Goal: Ask a question

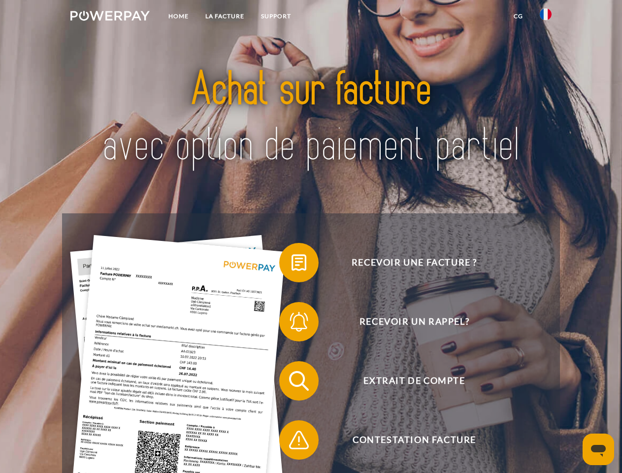
click at [110, 17] on img at bounding box center [109, 16] width 79 height 10
click at [546, 17] on img at bounding box center [546, 14] width 12 height 12
click at [518, 16] on link "CG" at bounding box center [519, 16] width 26 height 18
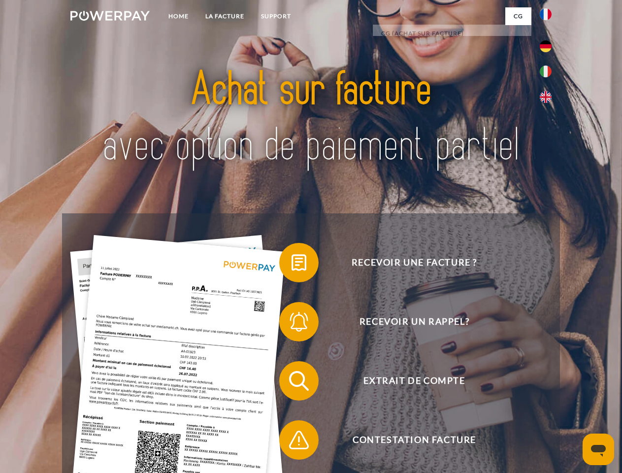
click at [292, 265] on span at bounding box center [284, 262] width 49 height 49
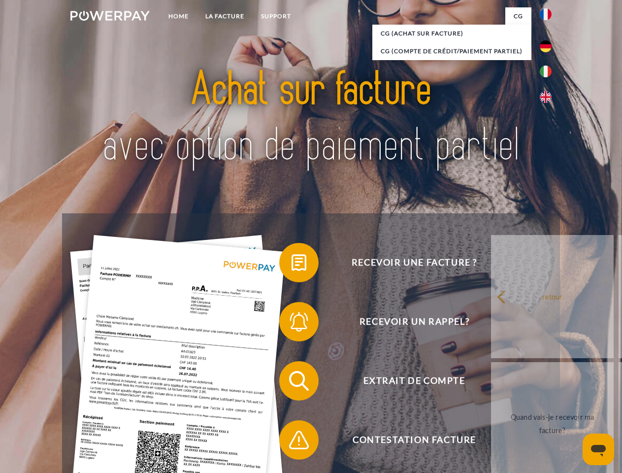
click at [292, 324] on span at bounding box center [284, 321] width 49 height 49
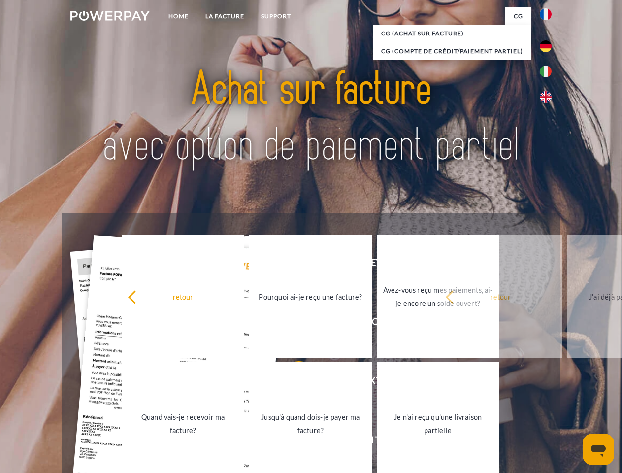
click at [292, 383] on link "Jusqu'à quand dois-je payer ma facture?" at bounding box center [310, 423] width 123 height 123
click at [377, 442] on link "Je n'ai reçu qu'une livraison partielle" at bounding box center [438, 423] width 123 height 123
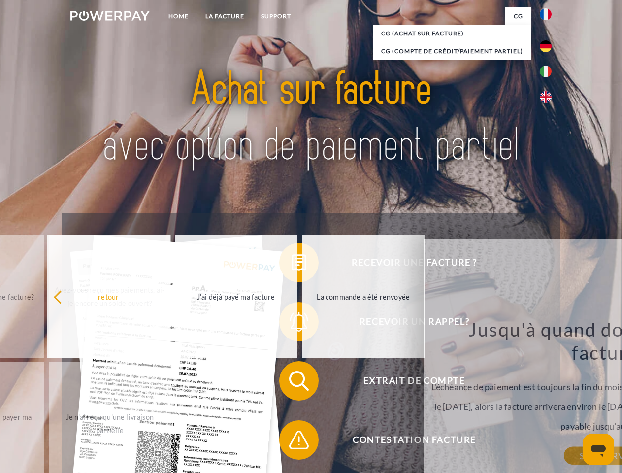
click at [599, 449] on icon "Ouvrir la fenêtre de messagerie" at bounding box center [598, 451] width 15 height 12
